Goal: Navigation & Orientation: Go to known website

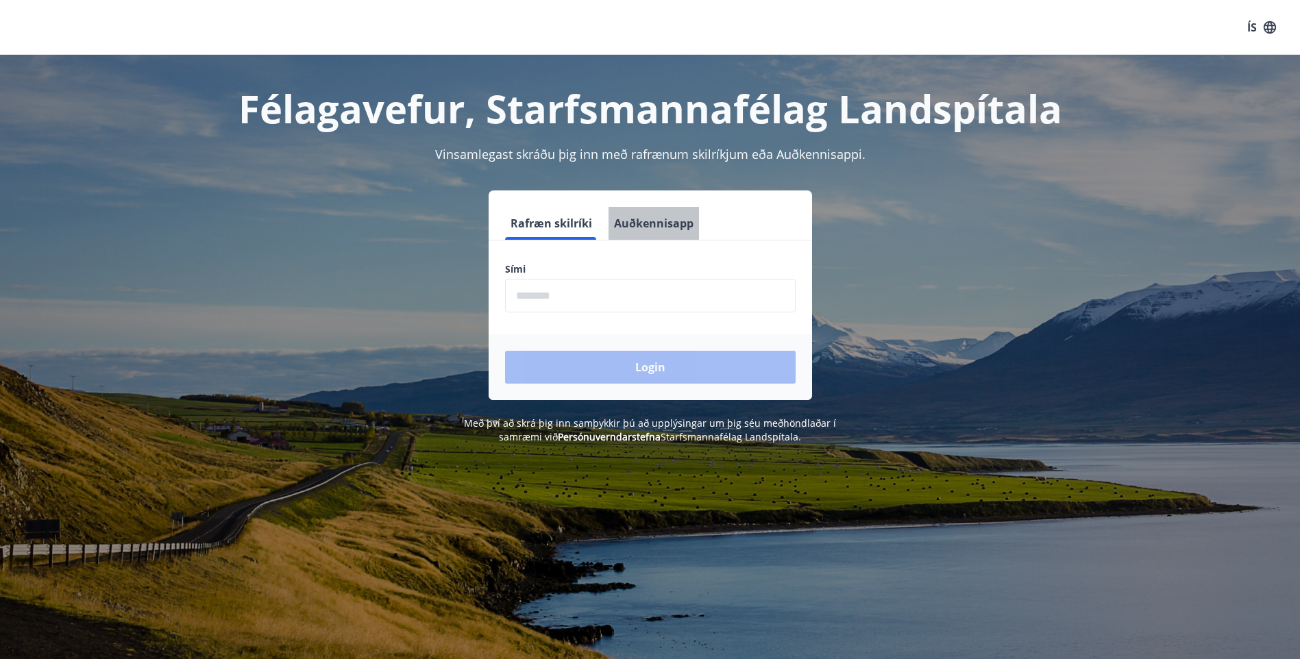
click at [657, 219] on button "Auðkennisapp" at bounding box center [654, 223] width 90 height 33
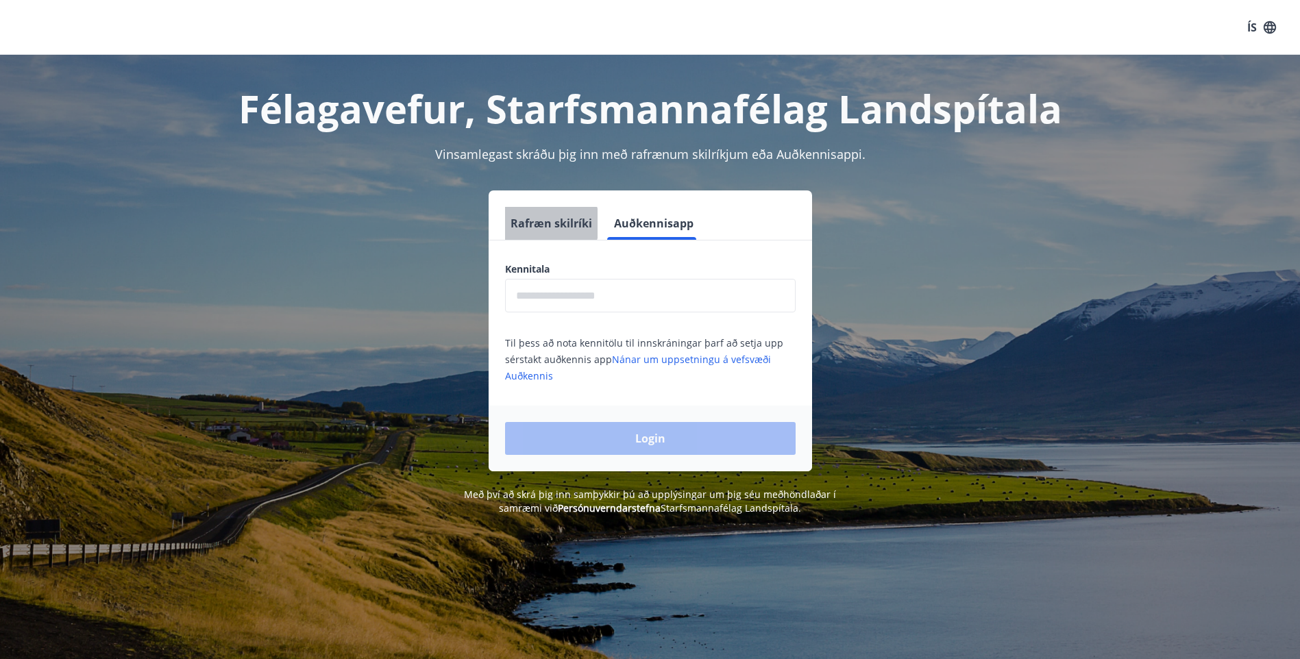
click at [545, 223] on button "Rafræn skilríki" at bounding box center [551, 223] width 93 height 33
